Goal: Information Seeking & Learning: Check status

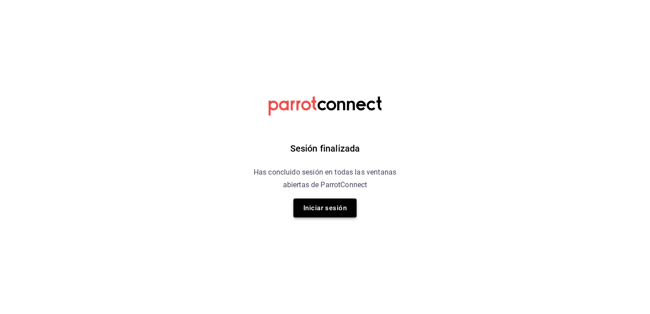
click at [340, 213] on button "Iniciar sesión" at bounding box center [324, 208] width 63 height 19
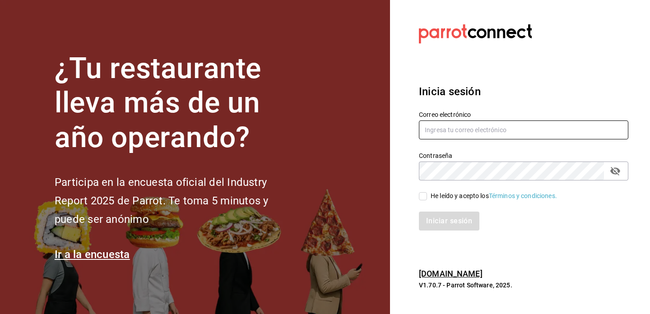
click at [465, 135] on input "text" at bounding box center [523, 130] width 209 height 19
type input "[EMAIL_ADDRESS][DOMAIN_NAME]"
click at [423, 197] on input "He leído y acepto los Términos y condiciones." at bounding box center [423, 196] width 8 height 8
checkbox input "true"
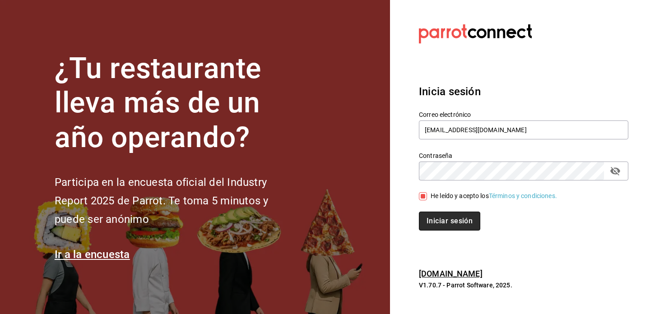
click at [446, 226] on button "Iniciar sesión" at bounding box center [449, 221] width 61 height 19
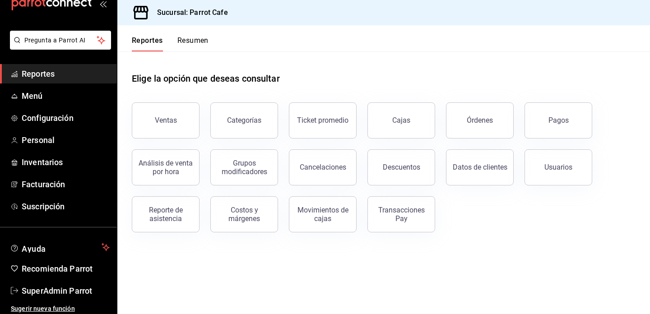
scroll to position [26, 0]
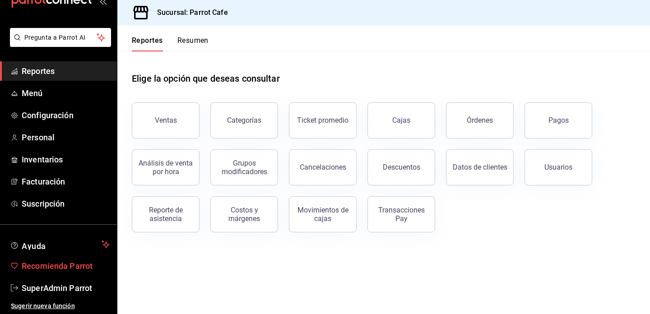
click at [58, 269] on span "Recomienda Parrot" at bounding box center [66, 266] width 88 height 12
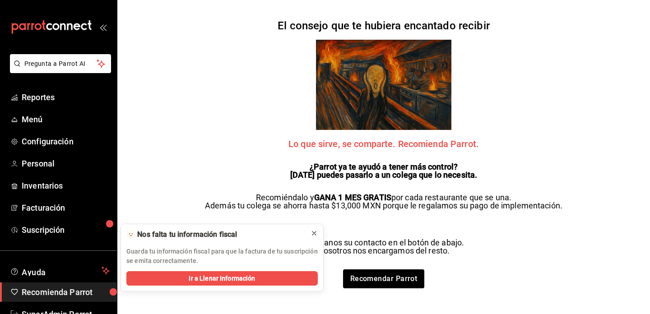
click at [315, 232] on icon at bounding box center [314, 233] width 7 height 7
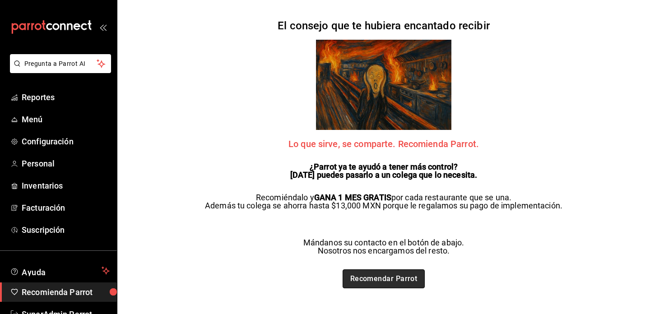
click at [408, 284] on link "Recomendar Parrot" at bounding box center [384, 278] width 83 height 19
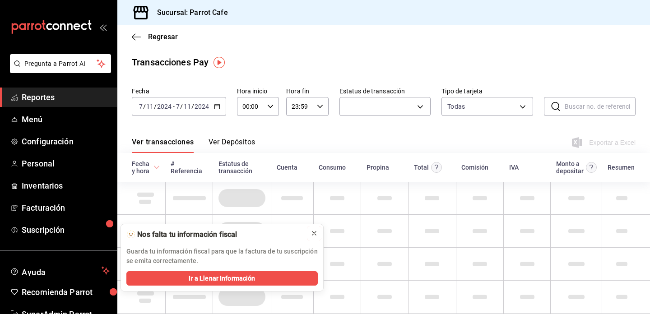
click at [316, 231] on icon at bounding box center [314, 233] width 7 height 7
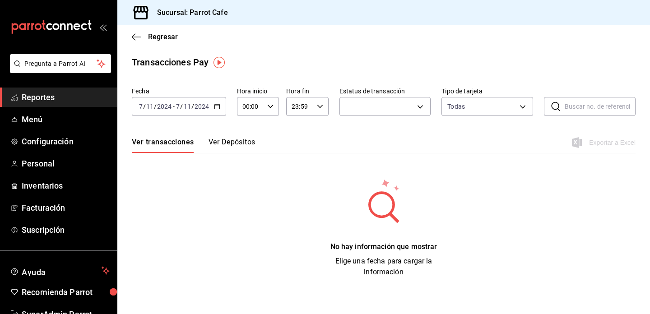
click at [246, 144] on button "Ver Depósitos" at bounding box center [232, 145] width 47 height 15
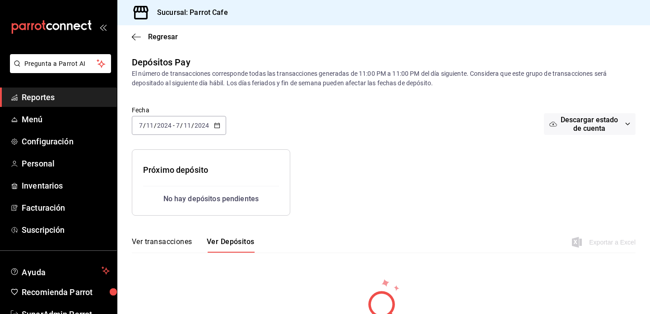
click at [88, 97] on span "Reportes" at bounding box center [66, 97] width 88 height 12
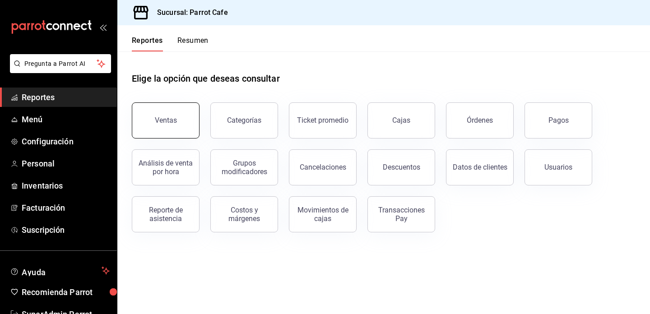
click at [186, 111] on button "Ventas" at bounding box center [166, 120] width 68 height 36
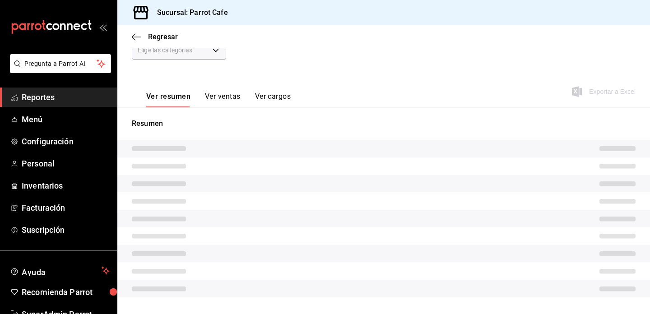
scroll to position [102, 0]
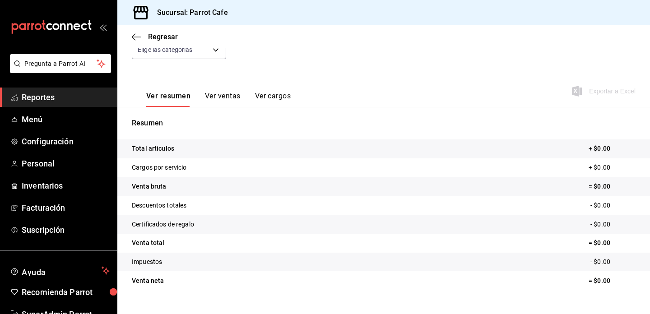
click at [233, 95] on button "Ver ventas" at bounding box center [223, 99] width 36 height 15
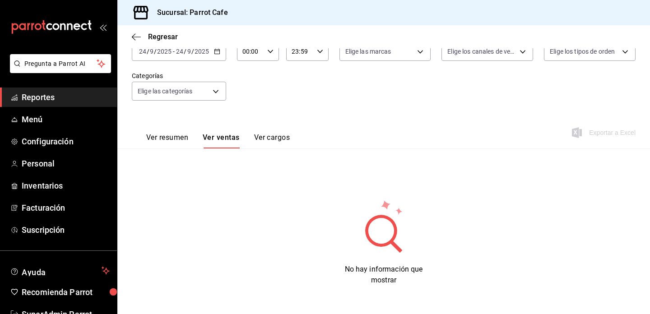
click at [278, 138] on button "Ver cargos" at bounding box center [272, 140] width 36 height 15
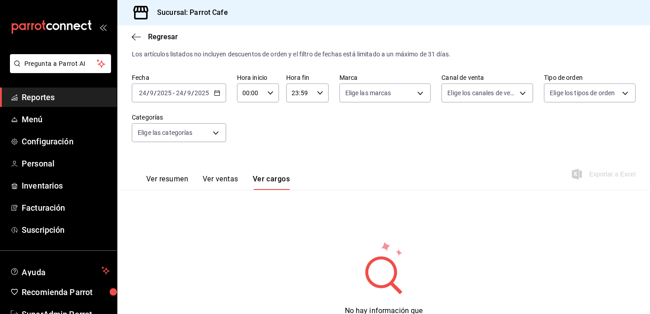
scroll to position [61, 0]
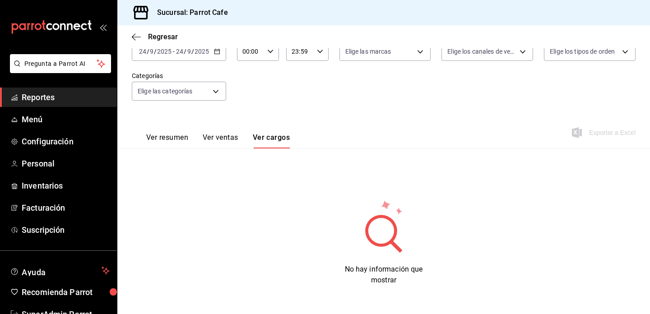
click at [173, 139] on button "Ver resumen" at bounding box center [167, 140] width 42 height 15
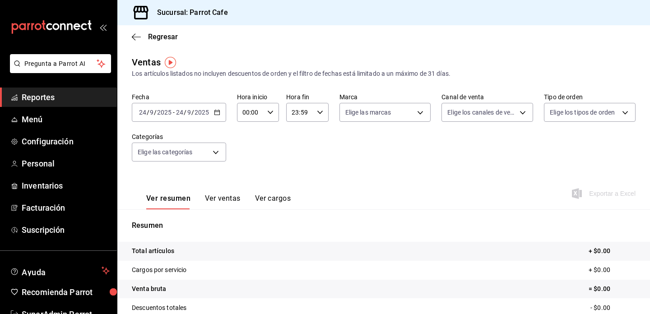
click at [188, 112] on input "9" at bounding box center [189, 112] width 5 height 7
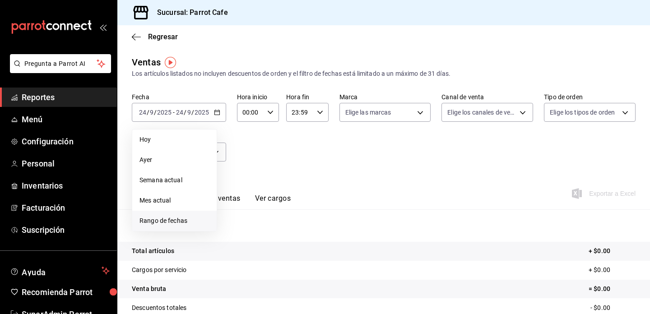
click at [183, 224] on span "Rango de fechas" at bounding box center [174, 220] width 70 height 9
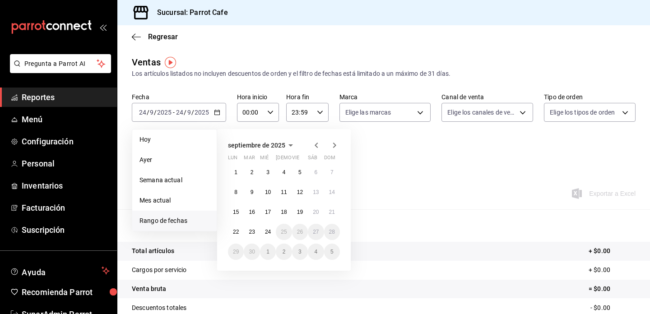
click at [317, 146] on icon "button" at bounding box center [316, 145] width 11 height 11
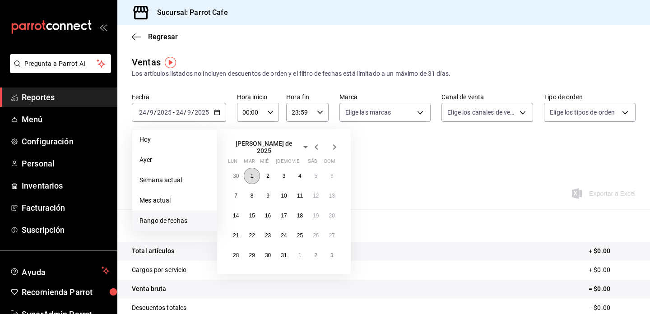
click at [251, 173] on abbr "1" at bounding box center [252, 176] width 3 height 6
click at [336, 146] on icon "button" at bounding box center [334, 147] width 11 height 11
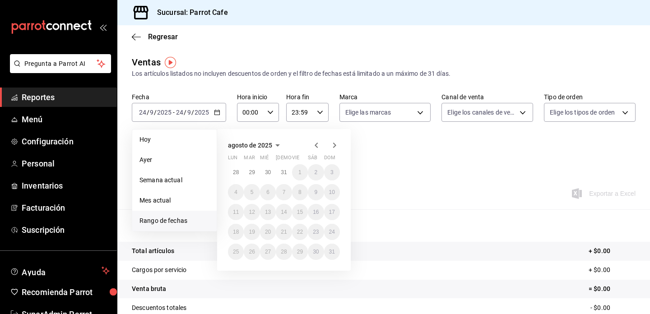
click at [336, 146] on icon "button" at bounding box center [334, 145] width 11 height 11
click at [316, 144] on icon "button" at bounding box center [316, 145] width 3 height 5
click at [283, 176] on button "31" at bounding box center [284, 172] width 16 height 16
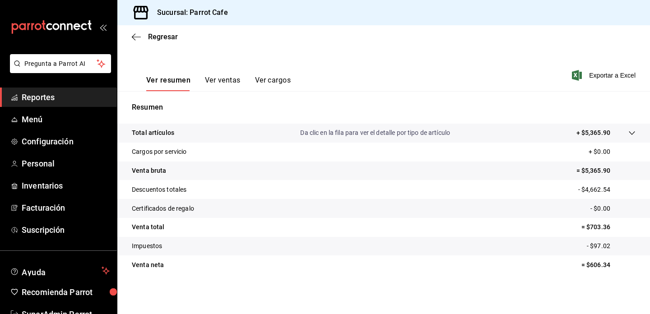
scroll to position [118, 0]
click at [225, 76] on button "Ver ventas" at bounding box center [223, 83] width 36 height 15
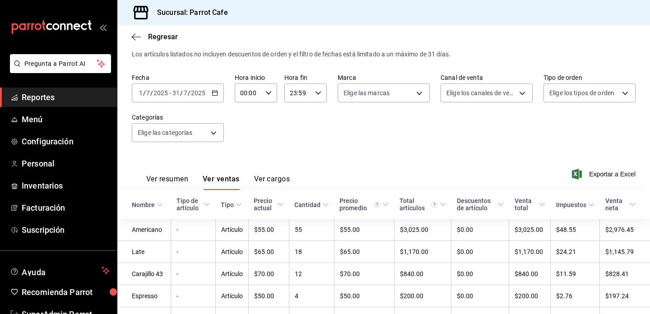
scroll to position [91, 0]
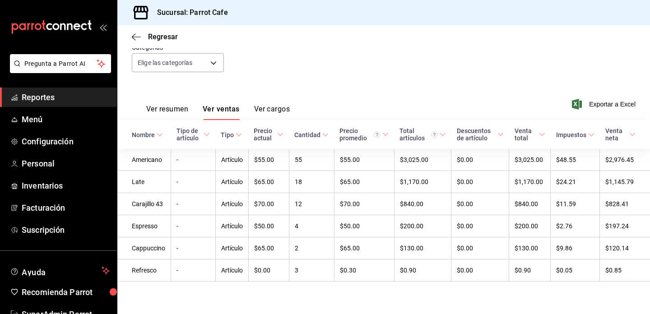
click at [288, 110] on button "Ver cargos" at bounding box center [272, 112] width 36 height 15
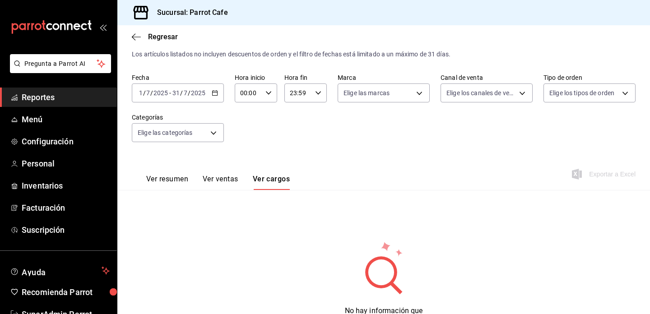
scroll to position [61, 0]
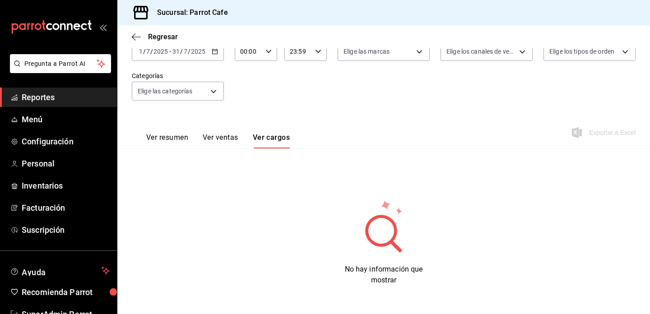
click at [229, 139] on button "Ver ventas" at bounding box center [221, 140] width 36 height 15
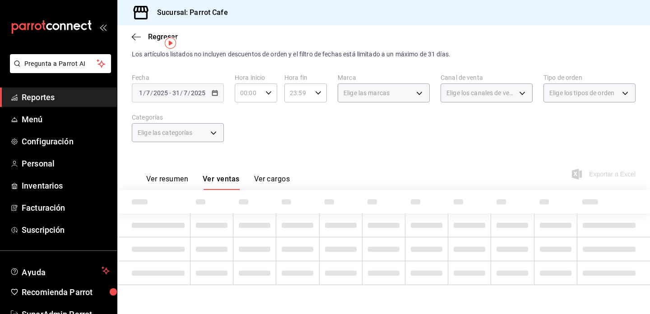
scroll to position [61, 0]
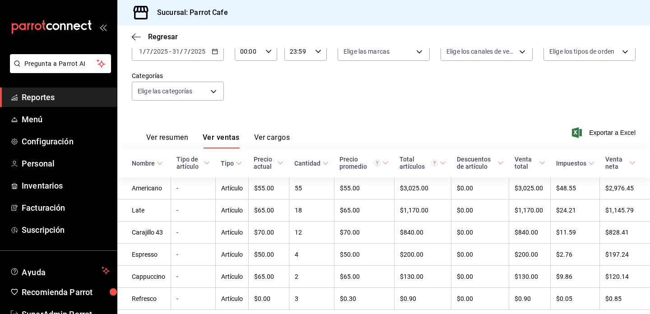
click at [165, 137] on button "Ver resumen" at bounding box center [167, 140] width 42 height 15
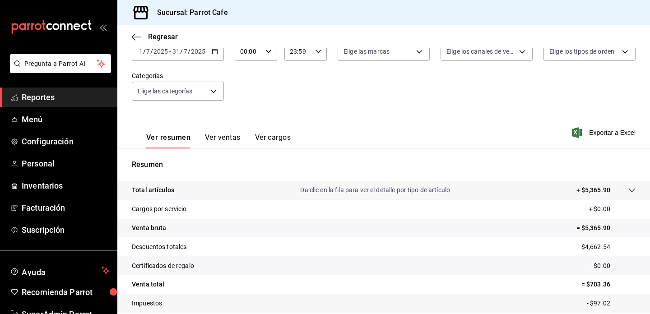
scroll to position [118, 0]
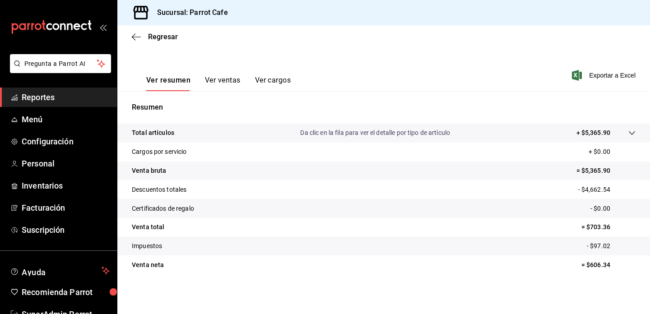
click at [231, 86] on button "Ver ventas" at bounding box center [223, 83] width 36 height 15
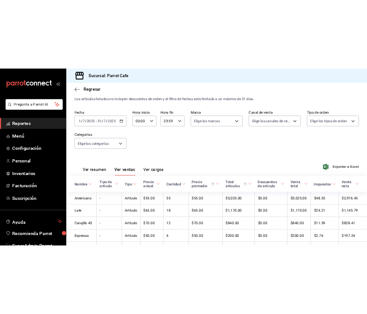
scroll to position [91, 0]
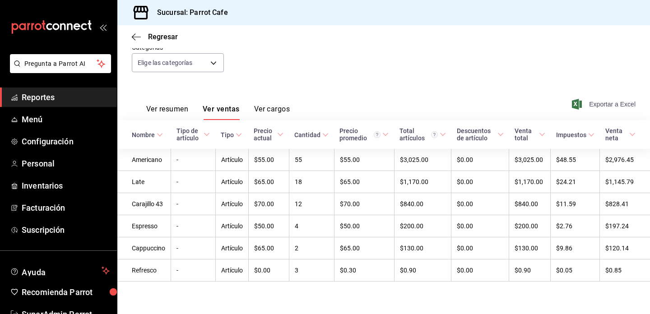
click at [609, 101] on span "Exportar a Excel" at bounding box center [605, 104] width 62 height 11
click at [91, 91] on span "Reportes" at bounding box center [66, 97] width 88 height 12
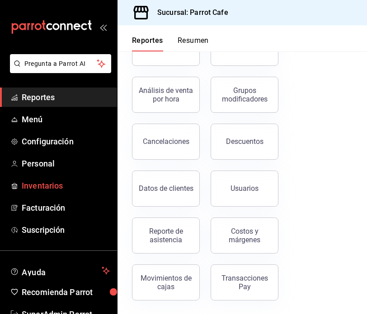
scroll to position [167, 0]
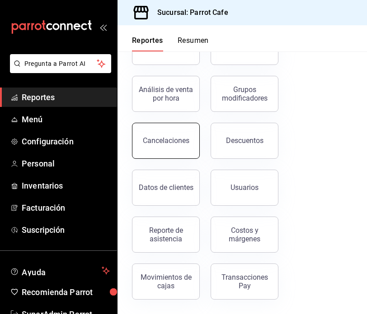
click at [162, 143] on div "Cancelaciones" at bounding box center [166, 140] width 46 height 9
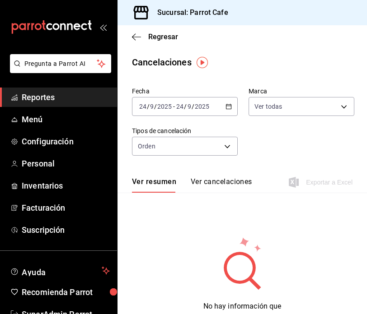
click at [227, 190] on button "Ver cancelaciones" at bounding box center [220, 184] width 61 height 15
click at [212, 110] on div "2025-09-24 24 / 9 / 2025 - 2025-09-24 24 / 9 / 2025" at bounding box center [185, 106] width 106 height 19
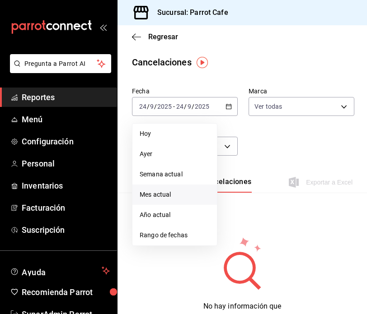
click at [170, 197] on span "Mes actual" at bounding box center [174, 194] width 70 height 9
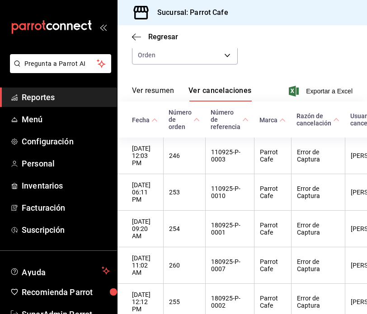
scroll to position [92, 0]
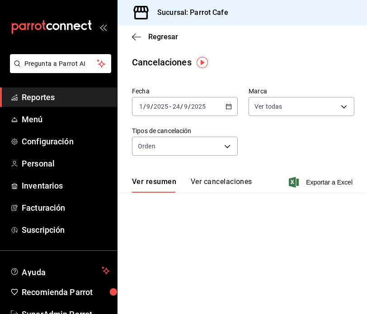
click at [138, 41] on div "Regresar" at bounding box center [241, 36] width 249 height 23
click at [138, 36] on icon "button" at bounding box center [136, 37] width 9 height 8
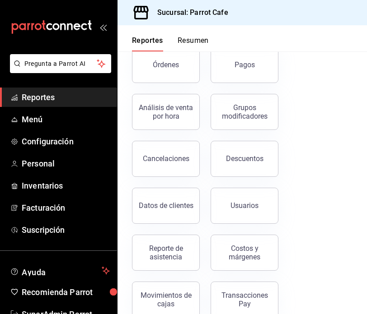
scroll to position [167, 0]
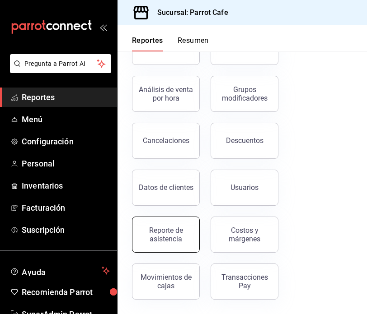
click at [173, 238] on div "Reporte de asistencia" at bounding box center [166, 234] width 56 height 17
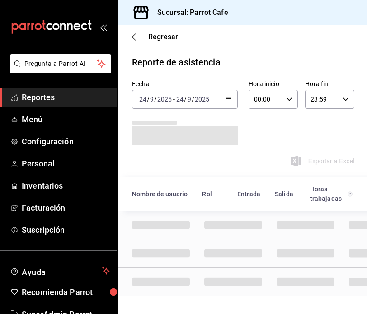
click at [223, 101] on div "2025-09-24 24 / 9 / 2025 - 2025-09-24 24 / 9 / 2025" at bounding box center [185, 99] width 106 height 19
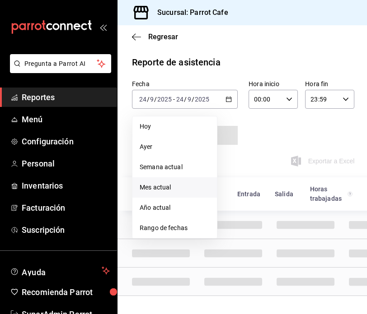
click at [163, 190] on span "Mes actual" at bounding box center [174, 187] width 70 height 9
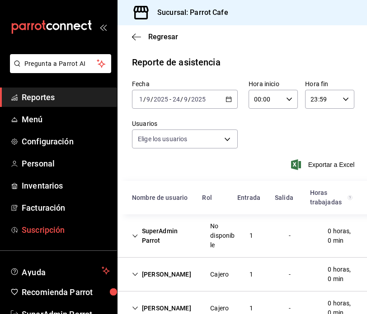
type input "cdfbe22c-41a3-42c3-85b7-0ea7db2a2c78,89896b1c-778f-4cf6-989f-34a7f9325c93,669f7…"
